Goal: Find specific page/section: Find specific page/section

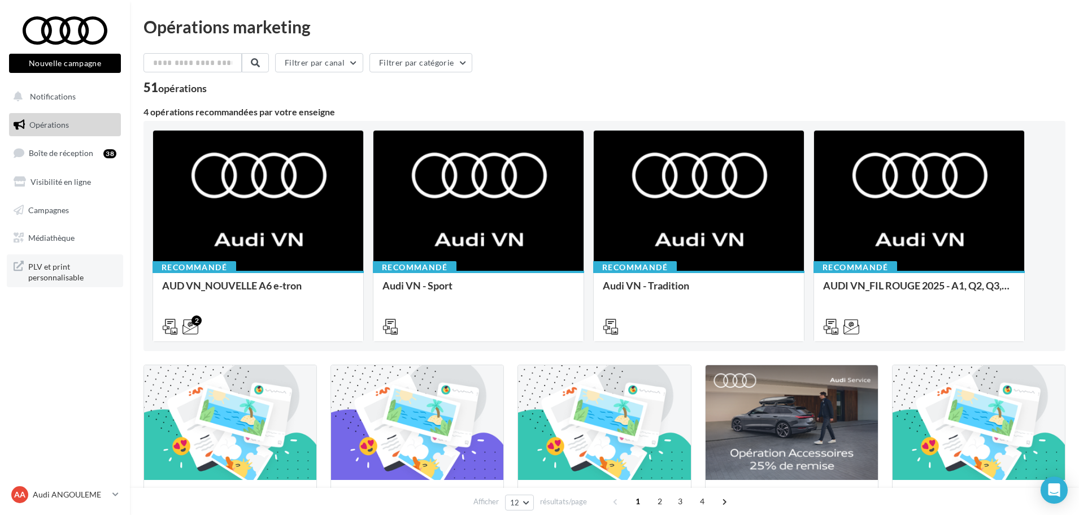
click at [89, 271] on span "PLV et print personnalisable" at bounding box center [72, 271] width 88 height 24
click at [48, 236] on span "Médiathèque" at bounding box center [51, 238] width 46 height 10
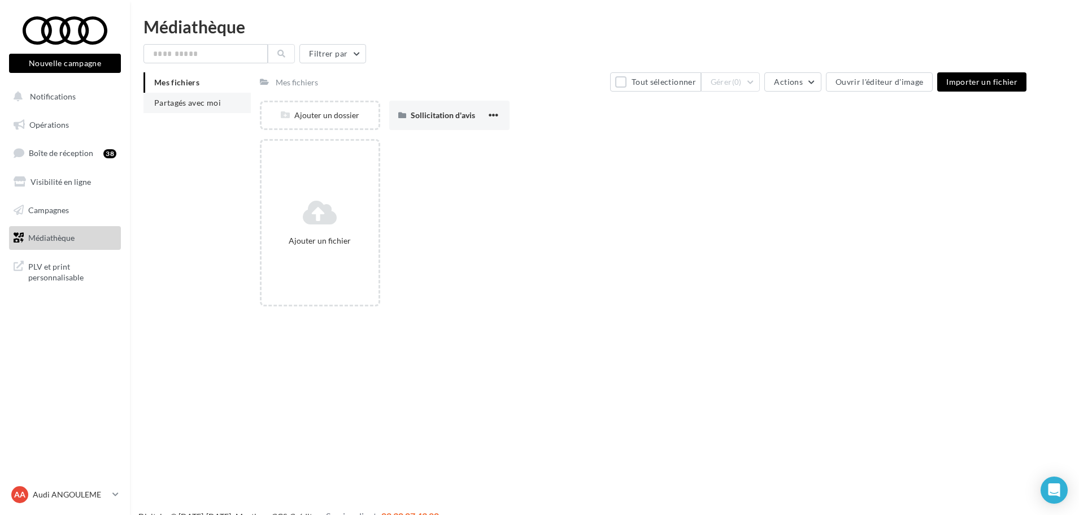
click at [205, 103] on span "Partagés avec moi" at bounding box center [187, 103] width 67 height 10
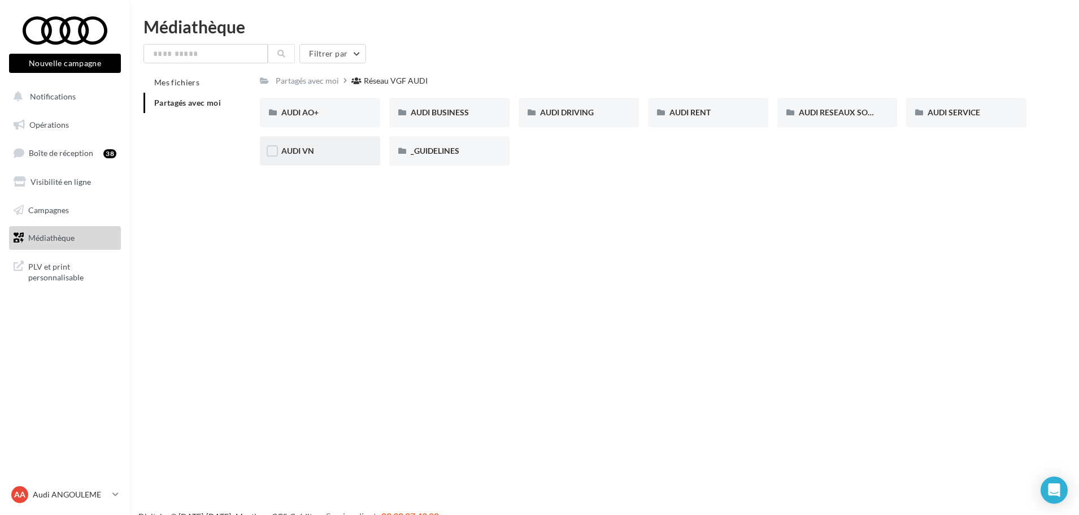
click at [333, 149] on div "AUDI VN" at bounding box center [319, 150] width 77 height 11
